Goal: Information Seeking & Learning: Learn about a topic

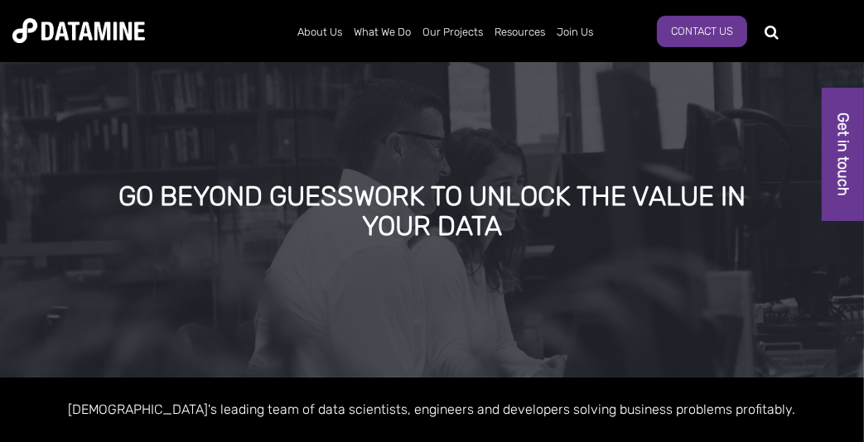
click at [337, 71] on link "The Datamine Story" at bounding box center [380, 64] width 149 height 47
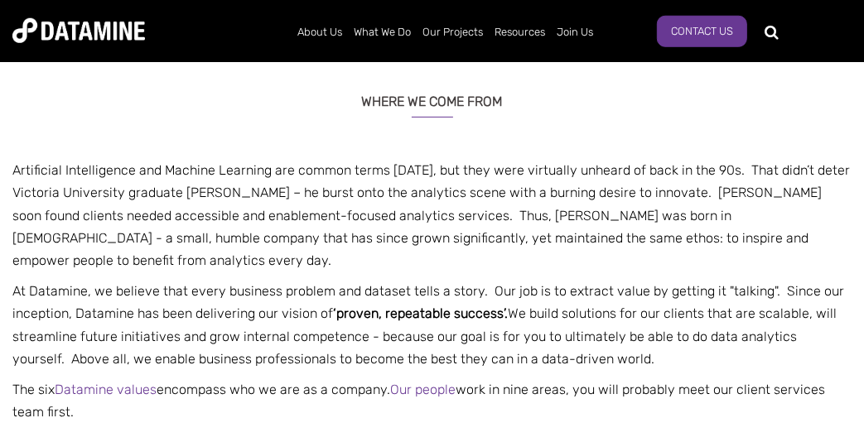
scroll to position [439, 0]
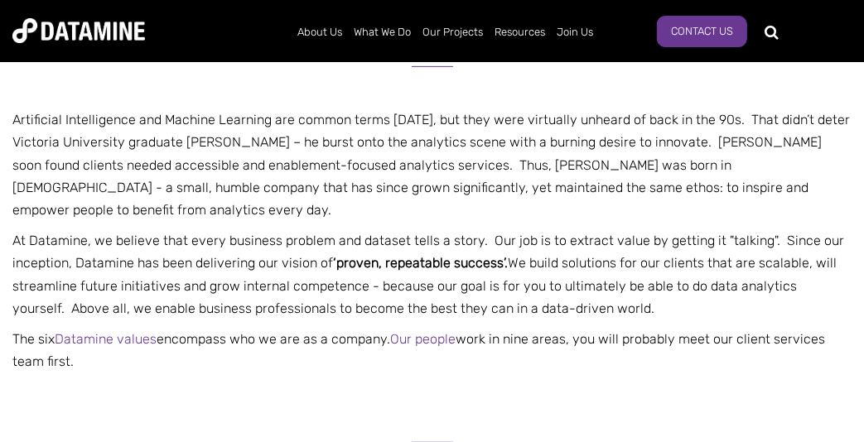
click at [195, 160] on p "Artificial Intelligence and Machine Learning are common terms [DATE], but they …" at bounding box center [432, 164] width 864 height 113
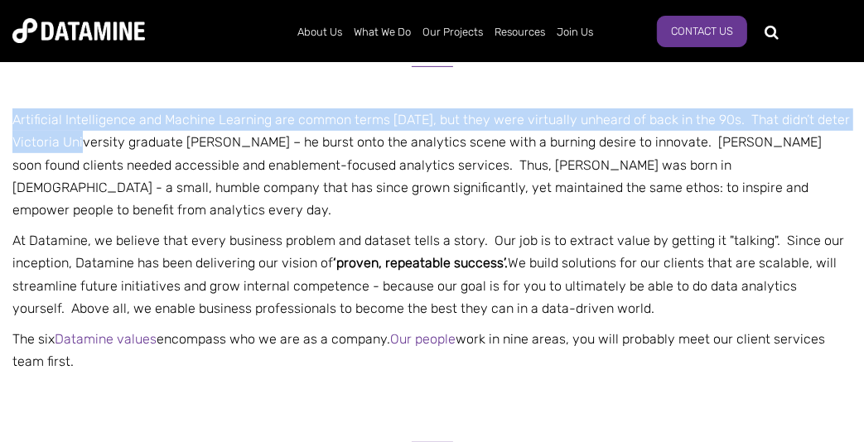
drag, startPoint x: 91, startPoint y: 134, endPoint x: 305, endPoint y: 103, distance: 215.9
click at [305, 103] on div "WHERE WE COME FROM Artificial Intelligence and Machine Learning are common term…" at bounding box center [432, 201] width 864 height 359
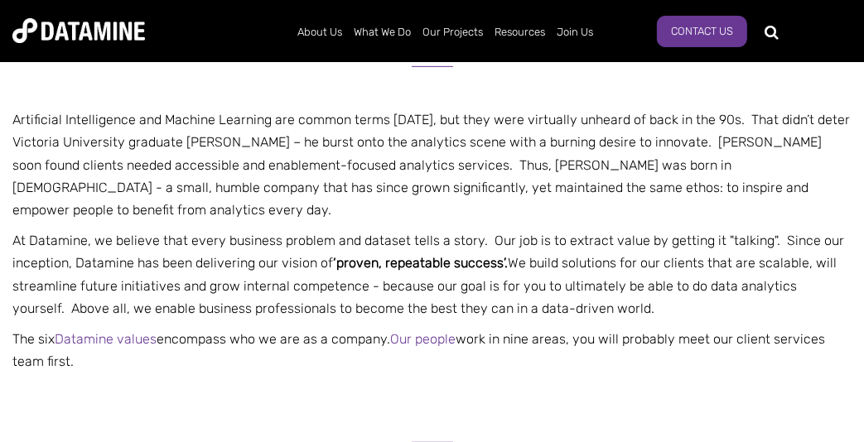
click at [305, 103] on div "WHERE WE COME FROM" at bounding box center [432, 65] width 864 height 86
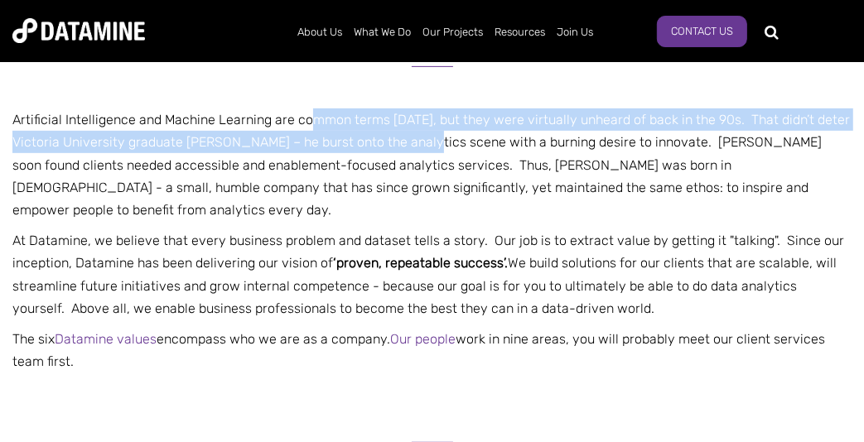
drag, startPoint x: 306, startPoint y: 130, endPoint x: 440, endPoint y: 148, distance: 135.4
click at [437, 150] on p "Artificial Intelligence and Machine Learning are common terms [DATE], but they …" at bounding box center [432, 164] width 864 height 113
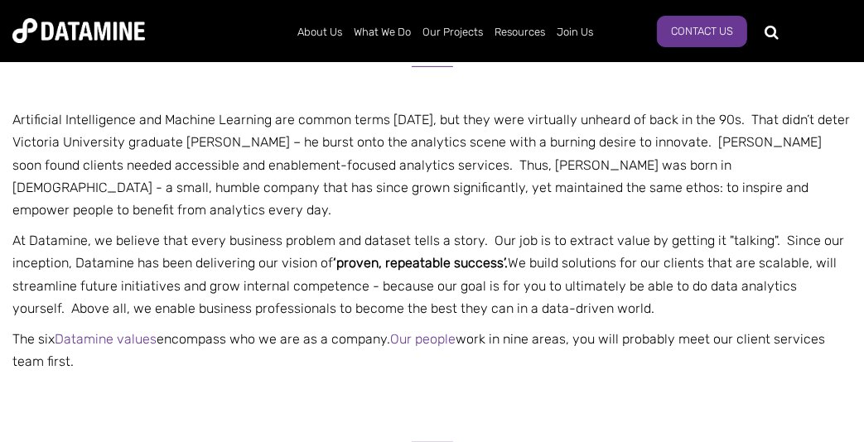
click at [441, 147] on p "Artificial Intelligence and Machine Learning are common terms [DATE], but they …" at bounding box center [432, 164] width 864 height 113
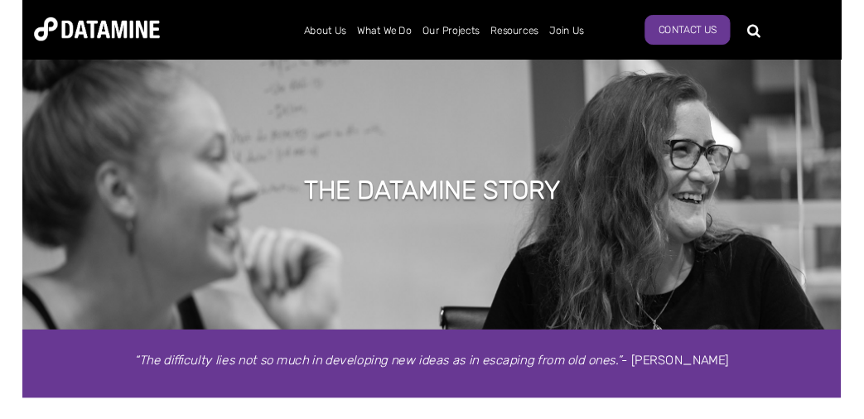
scroll to position [1832, 0]
